Goal: Navigation & Orientation: Go to known website

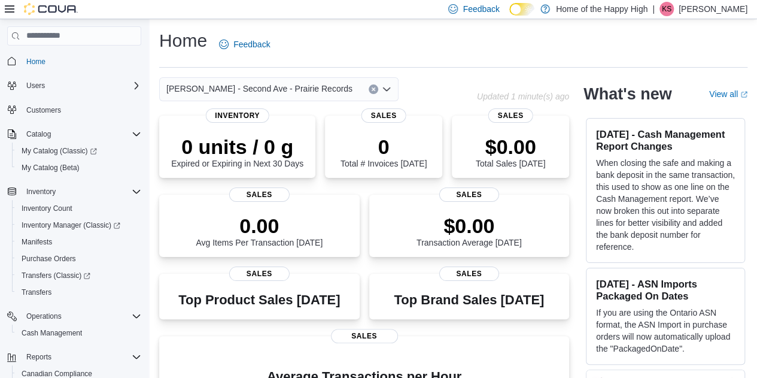
click at [722, 8] on p "Kelsey Short" at bounding box center [713, 9] width 69 height 14
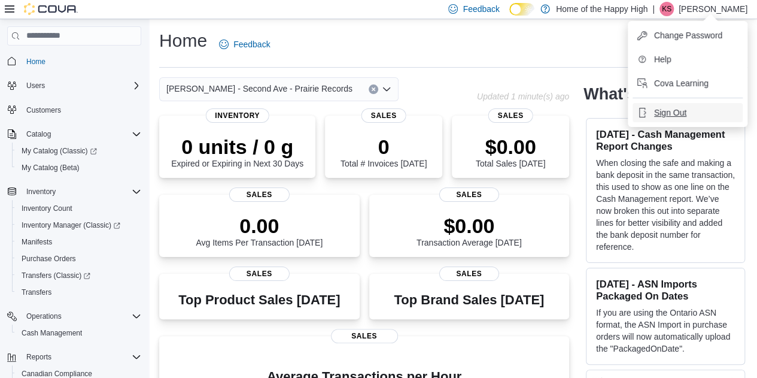
click at [677, 112] on span "Sign Out" at bounding box center [671, 113] width 32 height 12
